Goal: Navigation & Orientation: Find specific page/section

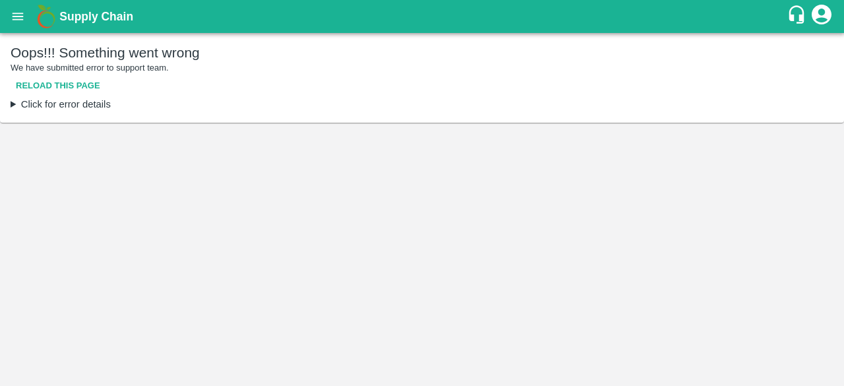
click at [83, 78] on button "Reload this page" at bounding box center [58, 86] width 95 height 23
click at [63, 76] on button "Reload this page" at bounding box center [58, 86] width 95 height 23
click at [818, 23] on icon "account of current user" at bounding box center [822, 15] width 20 height 20
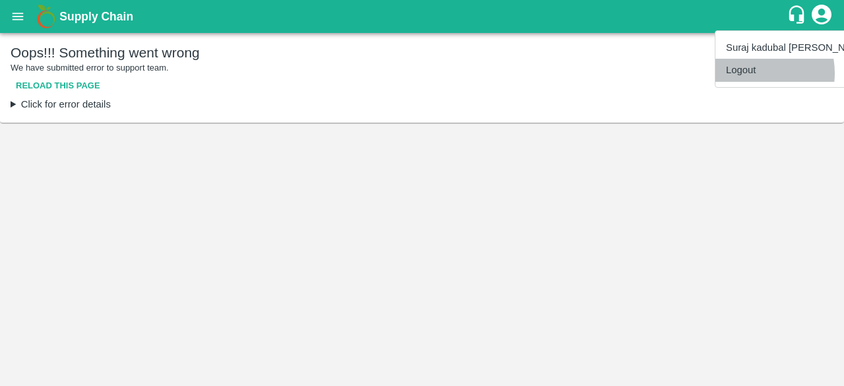
click at [745, 73] on li "Logout" at bounding box center [798, 70] width 164 height 22
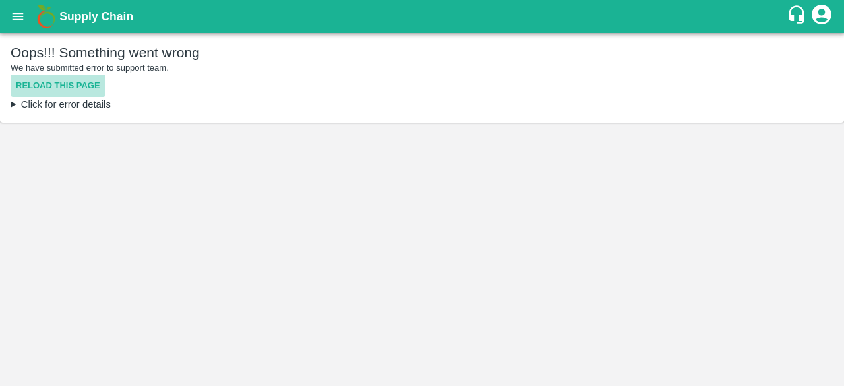
click at [43, 84] on button "Reload this page" at bounding box center [58, 86] width 95 height 23
click at [71, 84] on button "Reload this page" at bounding box center [58, 86] width 95 height 23
click at [45, 85] on button "Reload this page" at bounding box center [58, 86] width 95 height 23
click at [40, 88] on button "Reload this page" at bounding box center [58, 86] width 95 height 23
click at [818, 13] on icon "account of current user" at bounding box center [822, 15] width 24 height 24
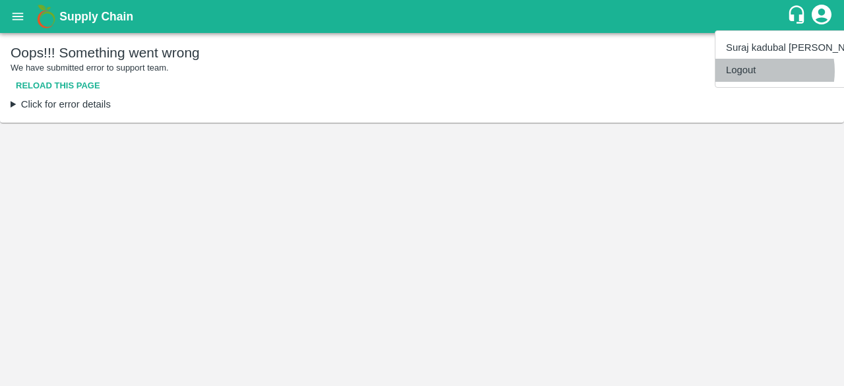
click at [756, 71] on li "Logout" at bounding box center [798, 70] width 164 height 22
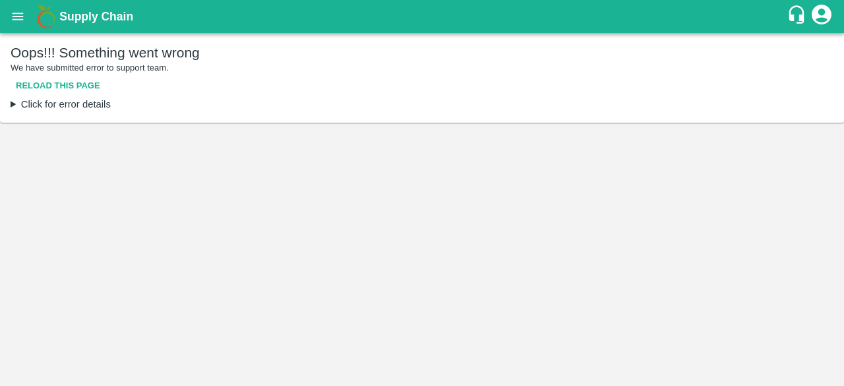
click at [58, 83] on button "Reload this page" at bounding box center [58, 86] width 95 height 23
click at [18, 15] on icon "open drawer" at bounding box center [18, 16] width 15 height 15
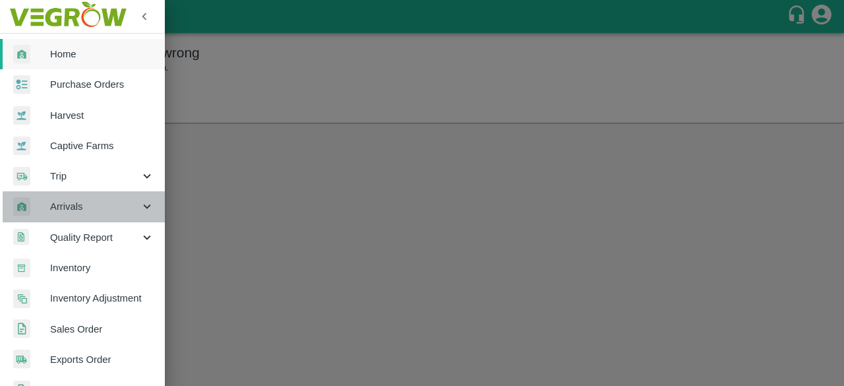
click at [140, 201] on icon at bounding box center [147, 206] width 15 height 15
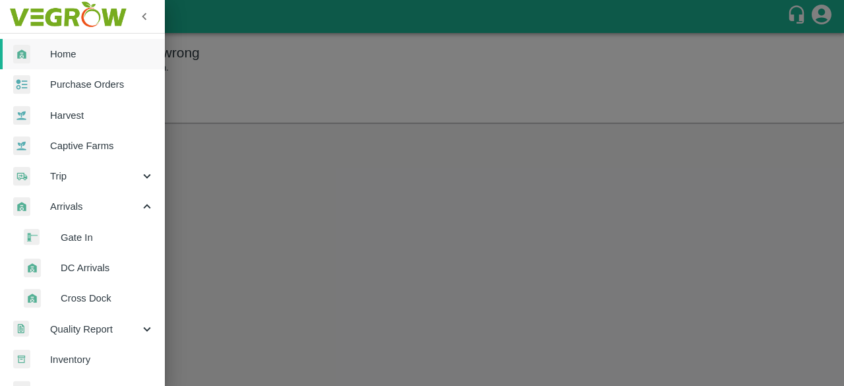
click at [86, 268] on span "DC Arrivals" at bounding box center [108, 267] width 94 height 15
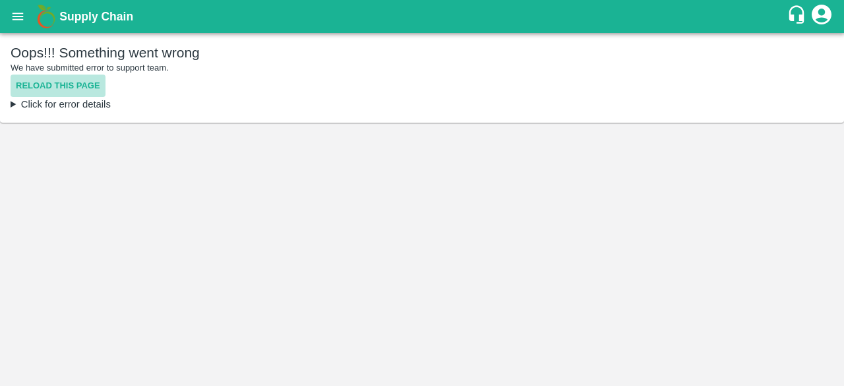
click at [69, 84] on button "Reload this page" at bounding box center [58, 86] width 95 height 23
click at [799, 19] on icon "customer-support" at bounding box center [796, 14] width 15 height 18
click at [45, 84] on button "Reload this page" at bounding box center [58, 86] width 95 height 23
click at [16, 23] on icon "open drawer" at bounding box center [18, 16] width 15 height 15
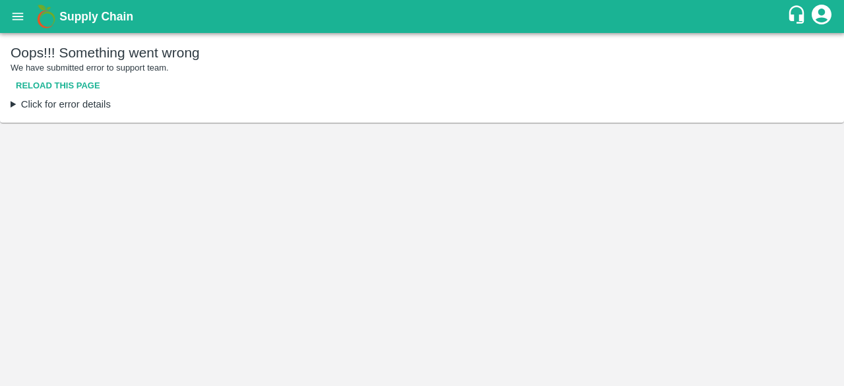
click at [53, 85] on button "Reload this page" at bounding box center [58, 86] width 95 height 23
